Goal: Find specific page/section: Find specific page/section

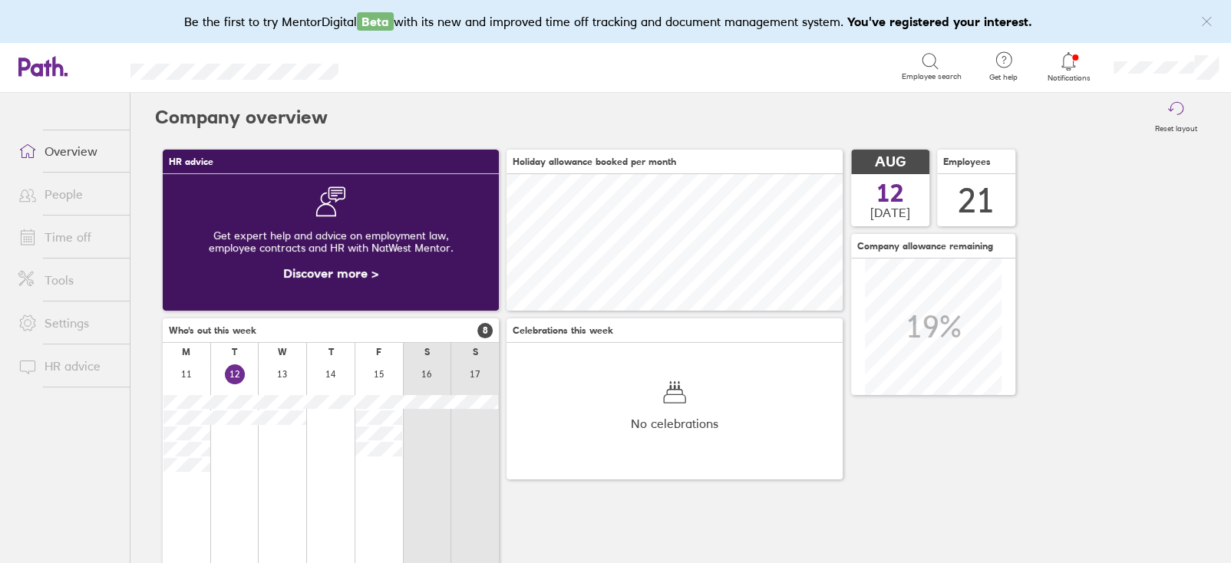
click at [28, 234] on icon at bounding box center [27, 234] width 13 height 0
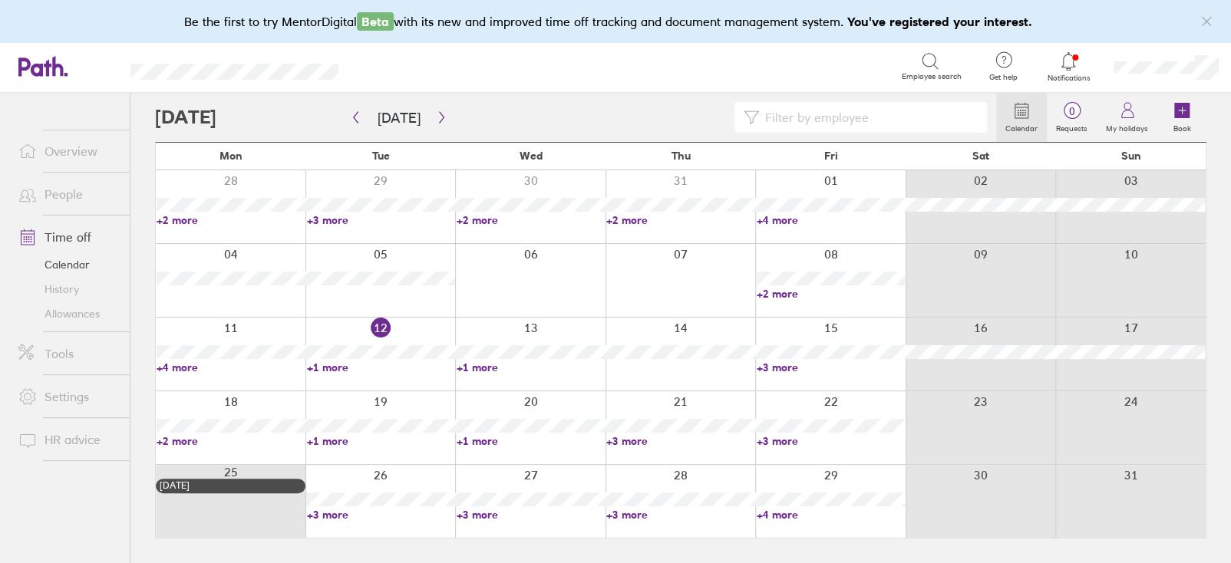
click at [61, 186] on link "People" at bounding box center [68, 194] width 124 height 31
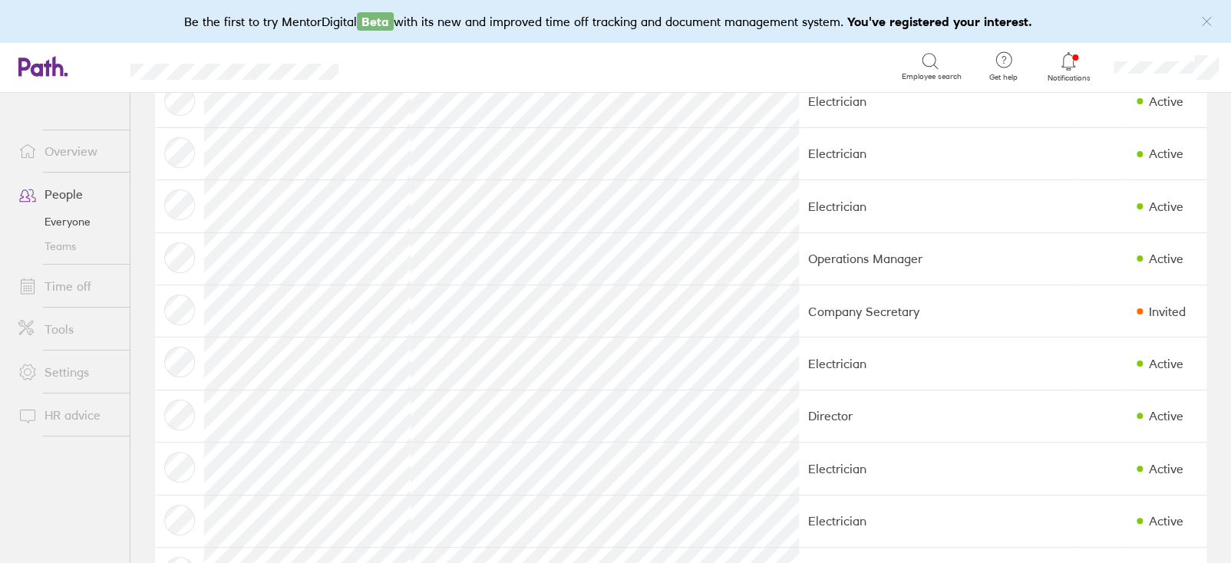
scroll to position [690, 0]
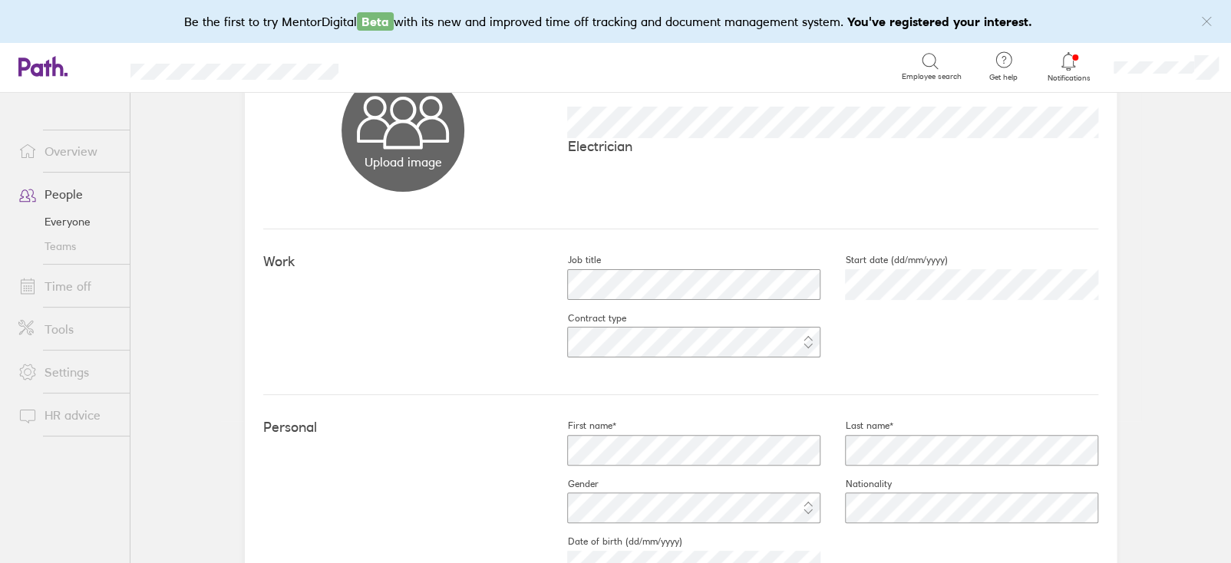
scroll to position [124, 0]
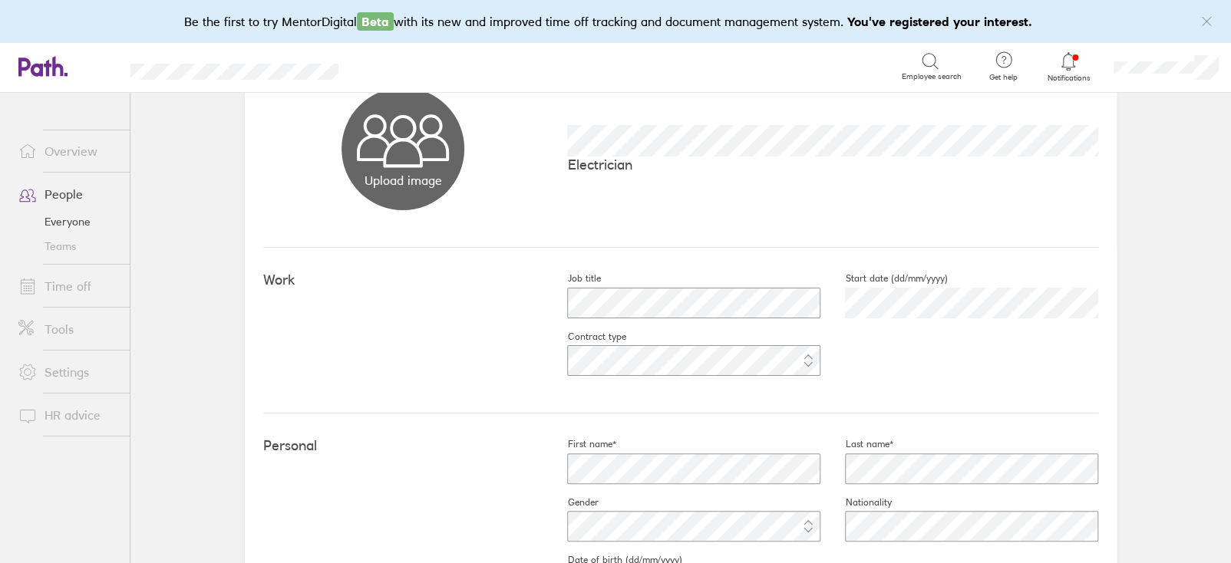
click at [68, 183] on link "People" at bounding box center [68, 194] width 124 height 31
